Goal: Check status

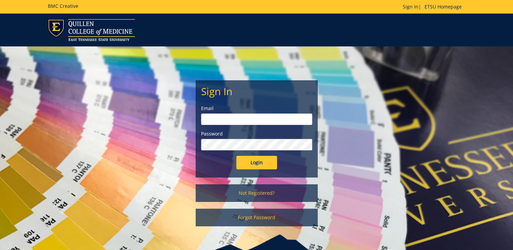
click at [209, 117] on input "email" at bounding box center [256, 120] width 111 height 12
type input "dixonhg@etsu.edu"
click at [264, 159] on input "Login" at bounding box center [256, 163] width 41 height 14
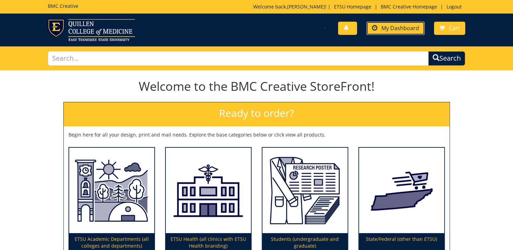
click at [376, 26] on span at bounding box center [374, 27] width 5 height 5
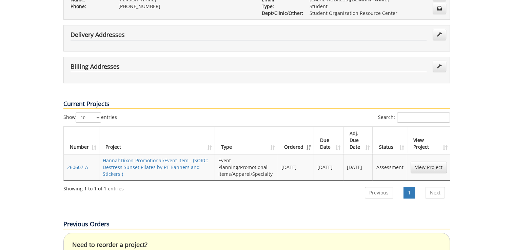
scroll to position [170, 0]
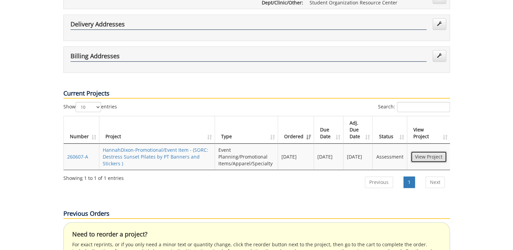
click at [427, 151] on link "View Project" at bounding box center [429, 157] width 36 height 12
